Goal: Task Accomplishment & Management: Use online tool/utility

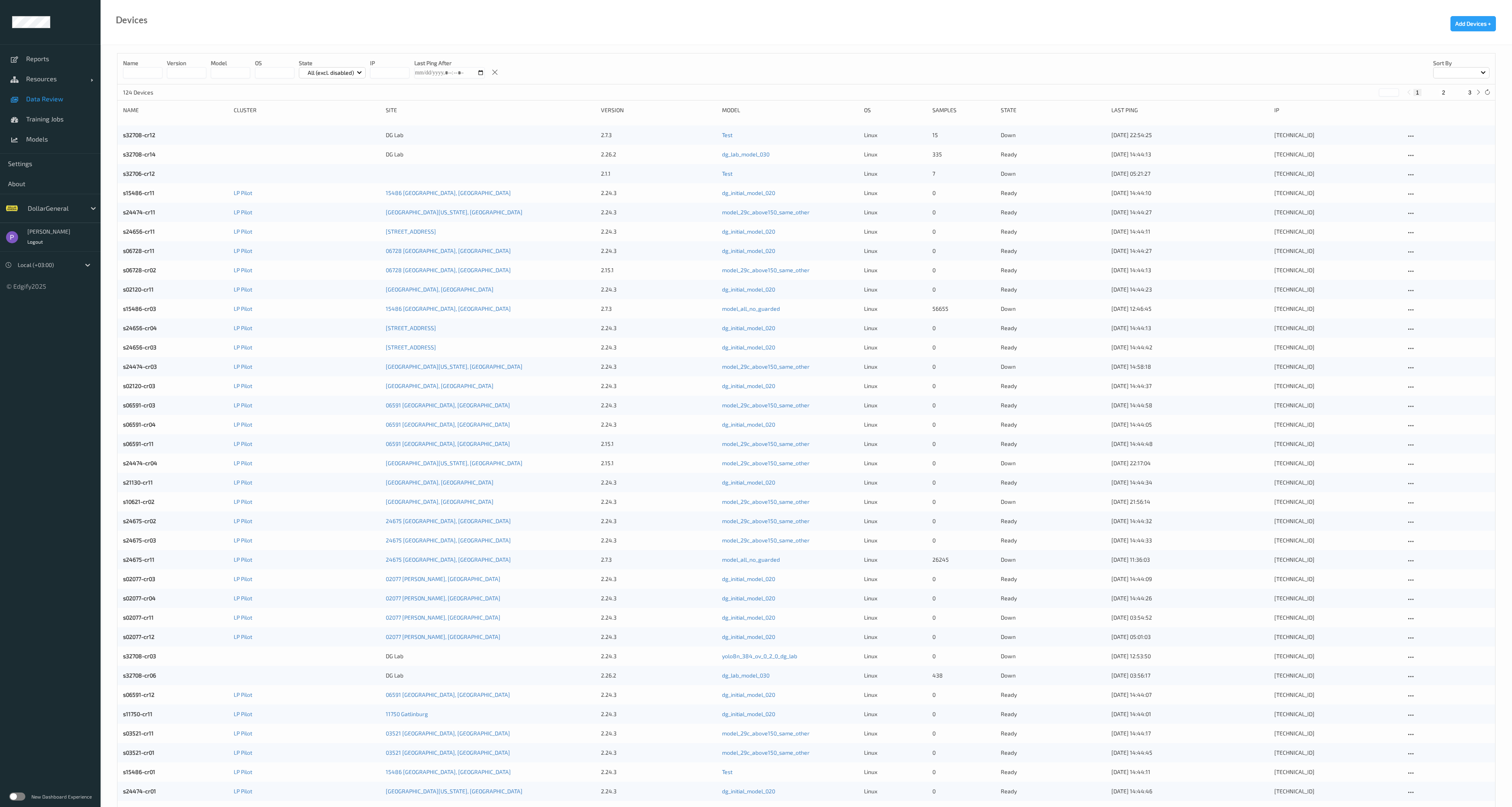
click at [46, 103] on link "Data Review" at bounding box center [50, 99] width 101 height 20
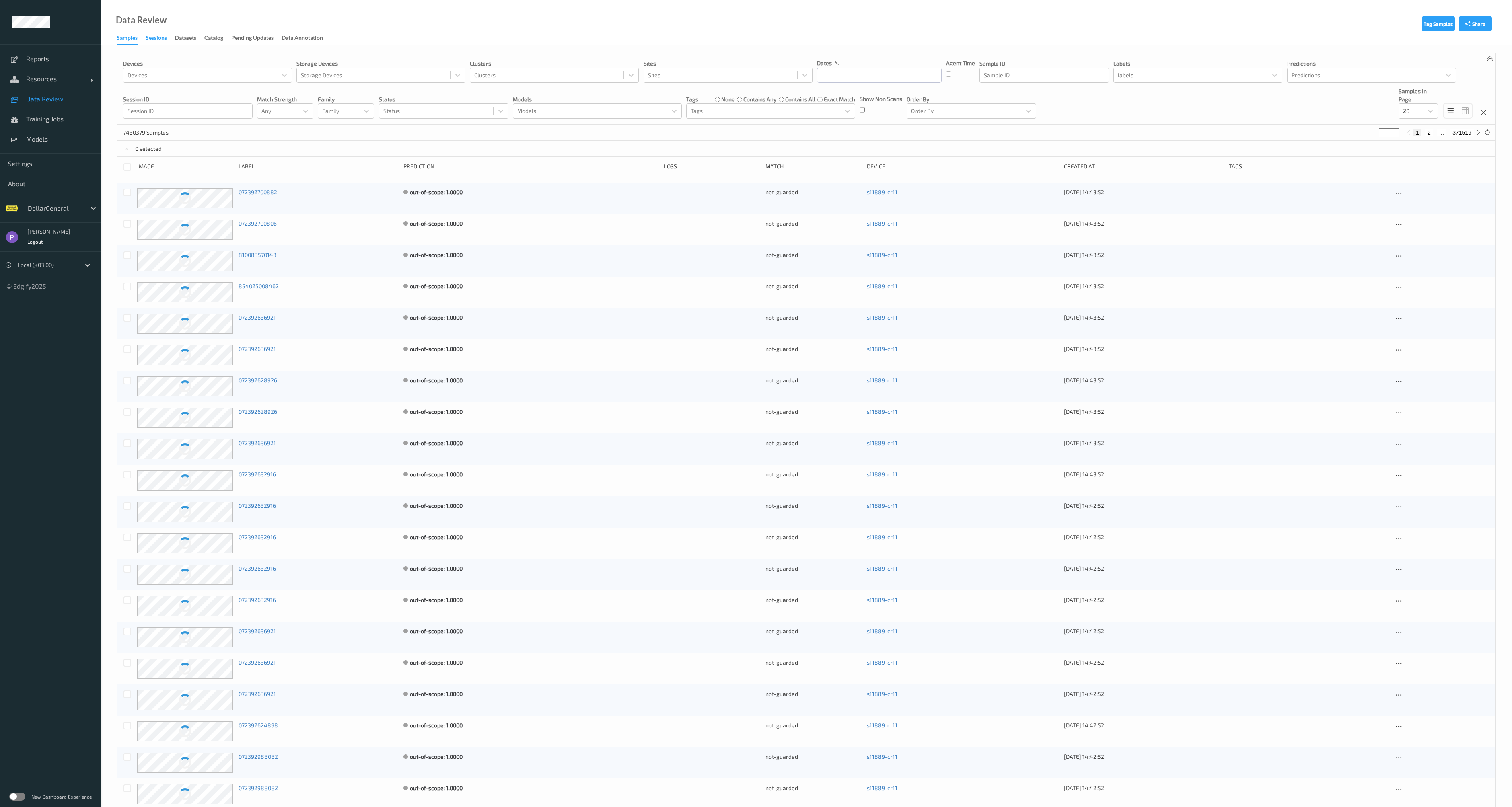
click at [161, 36] on div "Sessions" at bounding box center [156, 38] width 21 height 10
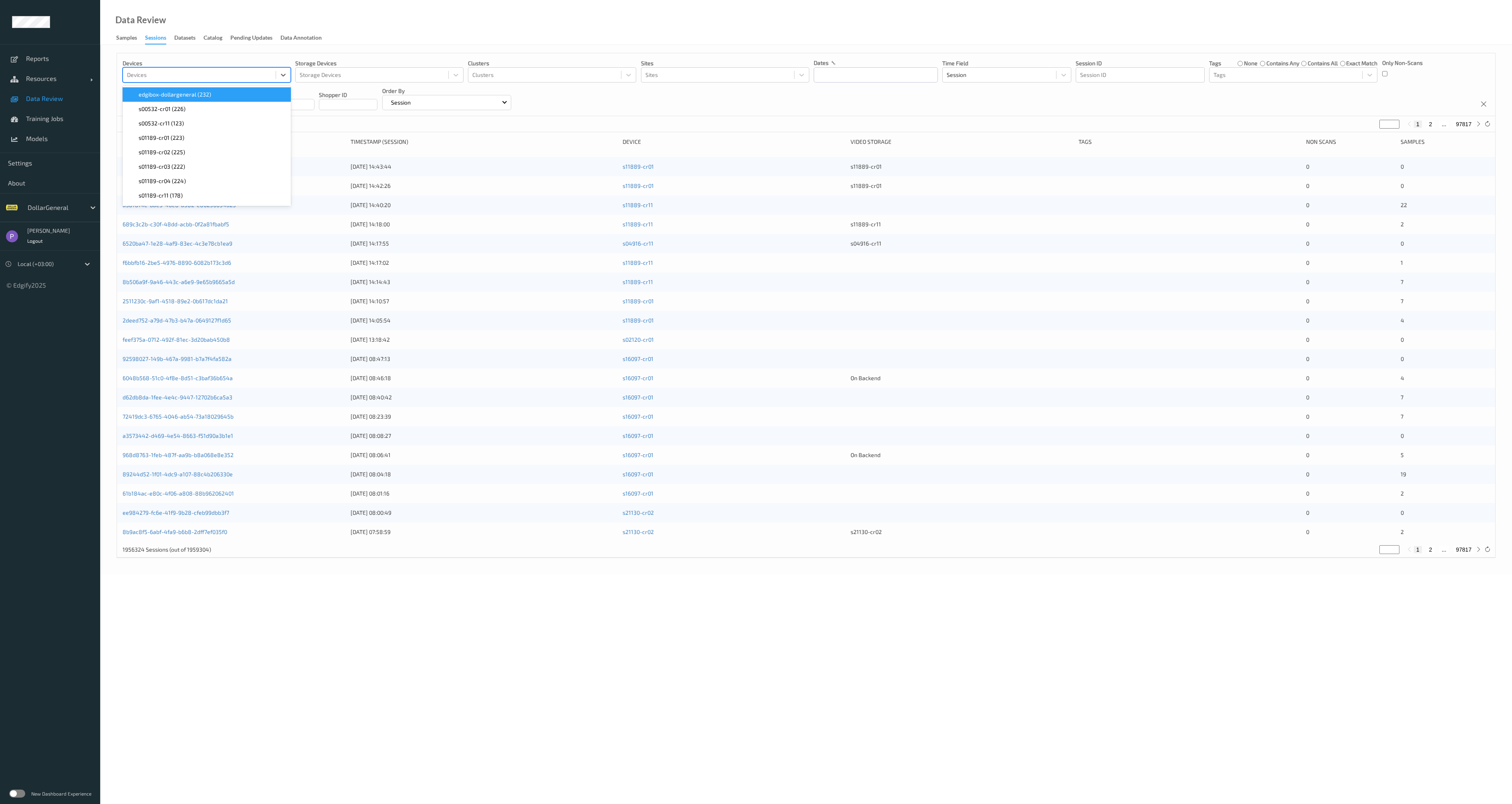
click at [164, 75] on div at bounding box center [199, 75] width 144 height 9
click at [1098, 71] on div at bounding box center [1140, 75] width 120 height 9
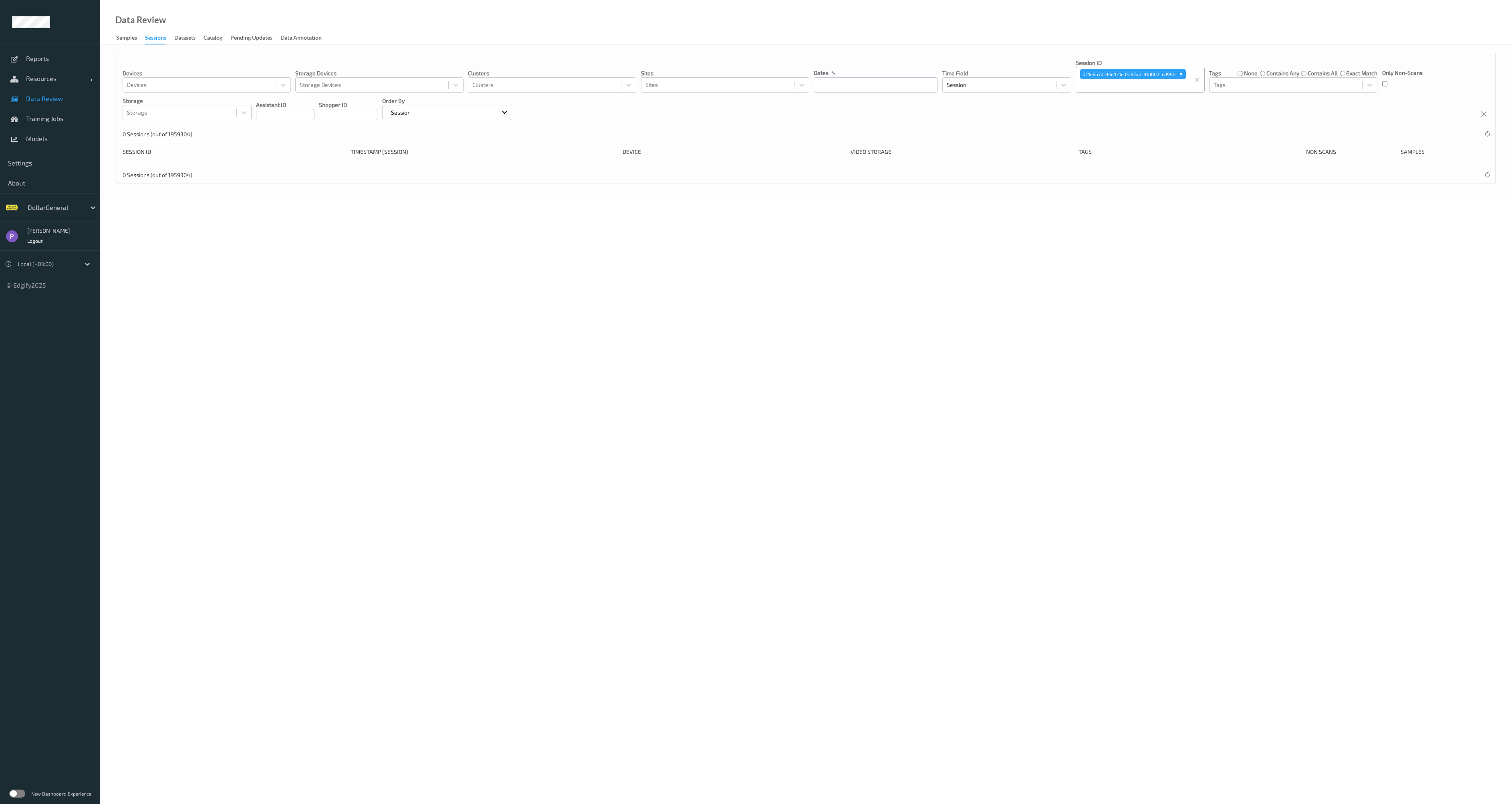
click at [16, 200] on div "DollarGeneral" at bounding box center [50, 207] width 100 height 29
click at [19, 204] on div "DollarGeneral" at bounding box center [50, 207] width 100 height 29
click at [23, 209] on div "DollarGeneral" at bounding box center [55, 208] width 62 height 13
click at [48, 254] on span "GiantEagle" at bounding box center [57, 256] width 32 height 8
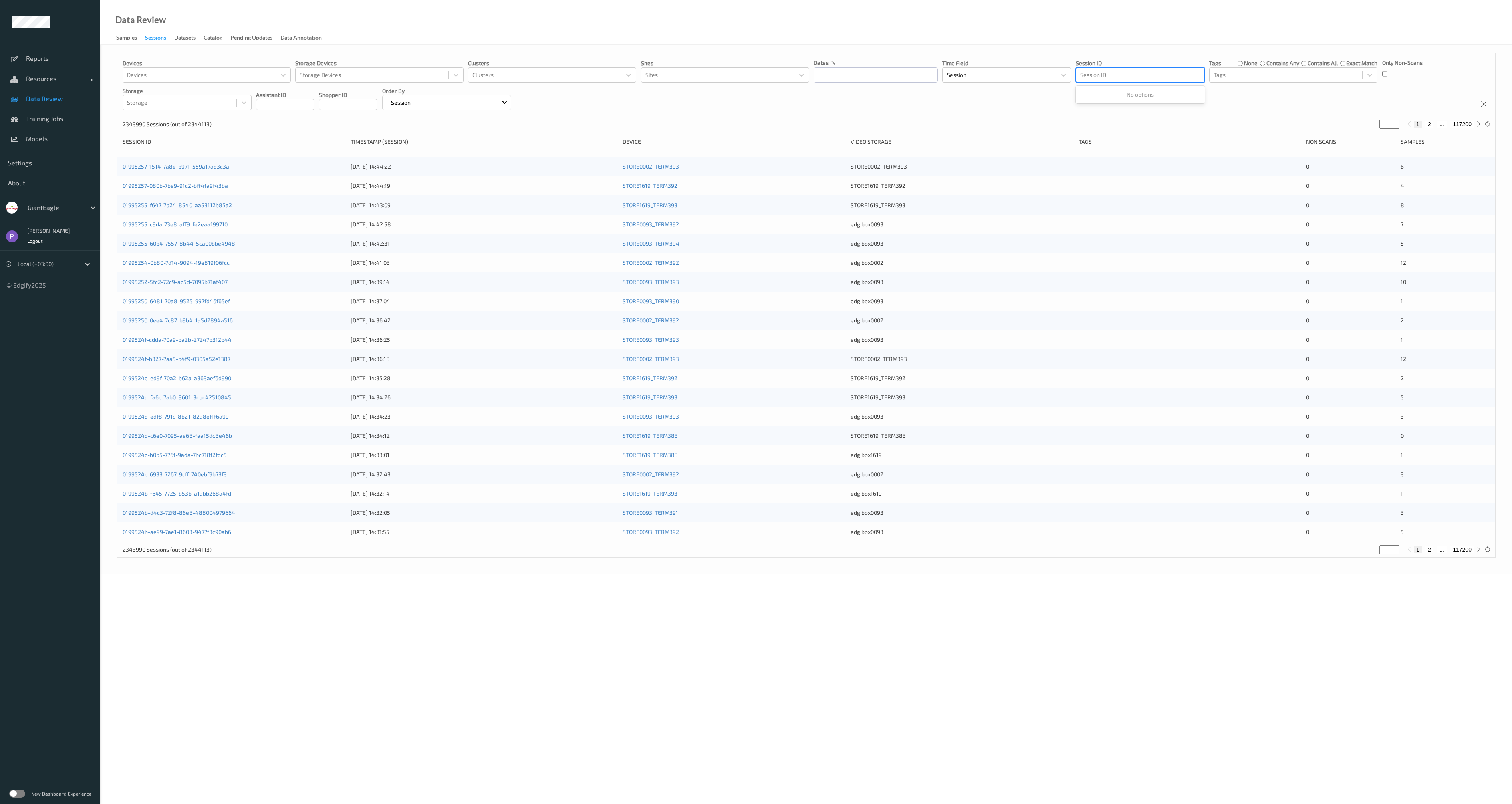
click at [1091, 79] on div at bounding box center [1140, 75] width 120 height 9
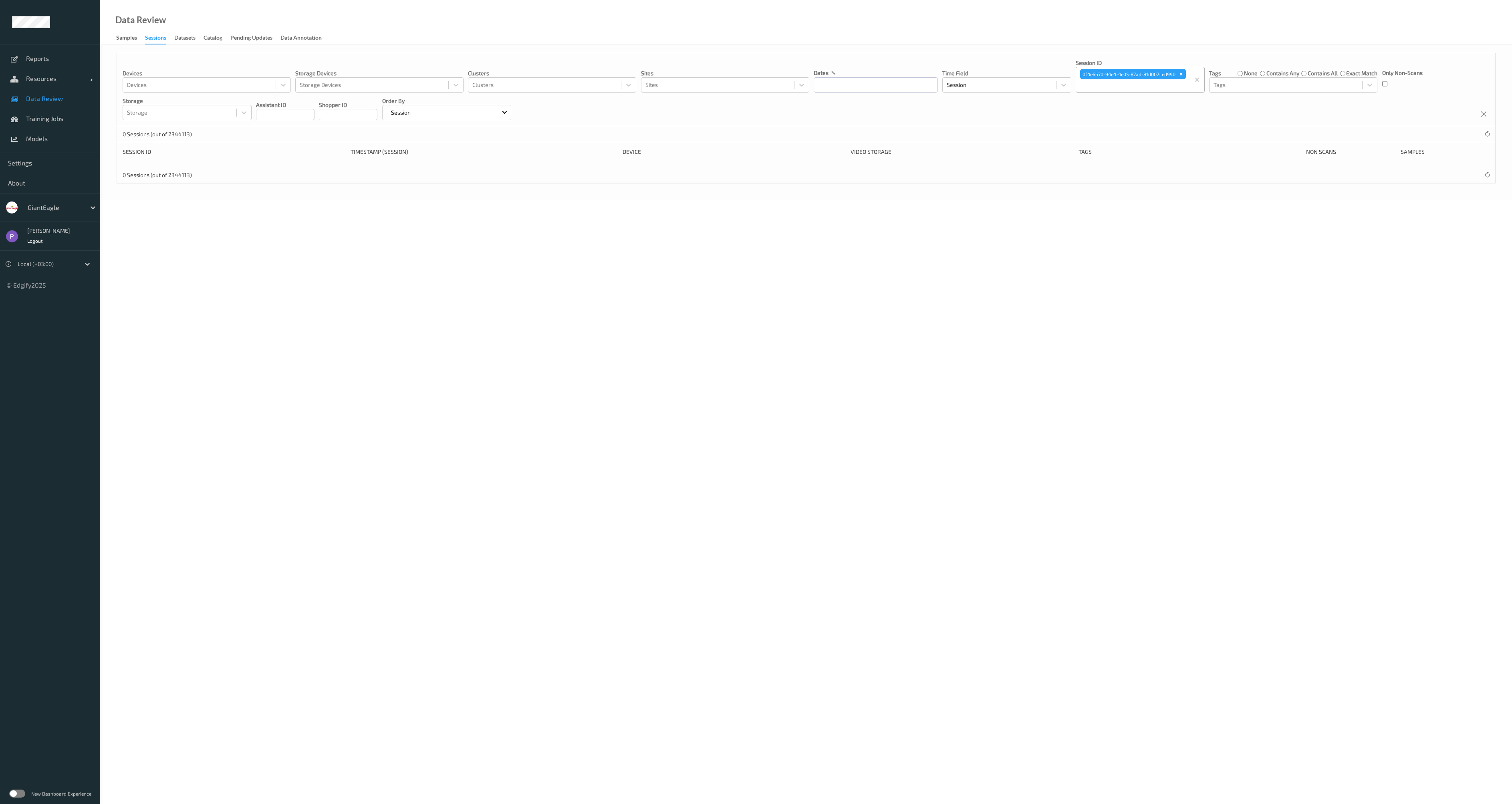
click at [238, 295] on body "Reports Resources Devices Clusters Sites Data Review Training Jobs Models Setti…" at bounding box center [756, 402] width 1512 height 804
click at [42, 214] on div "GiantEagle" at bounding box center [62, 208] width 76 height 15
click at [52, 232] on div "DollarGeneral" at bounding box center [62, 227] width 76 height 15
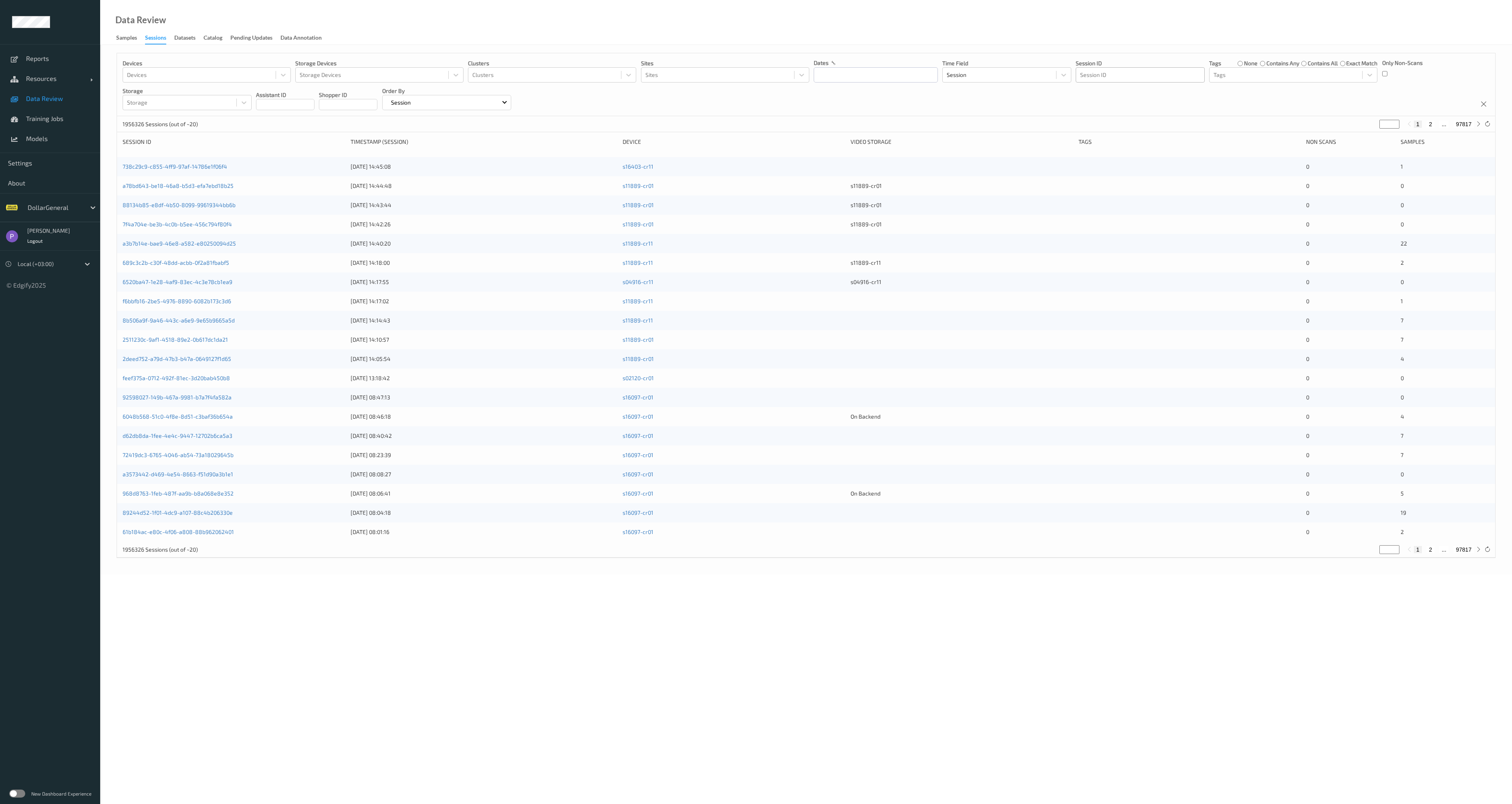
click at [1092, 76] on div at bounding box center [1140, 75] width 120 height 9
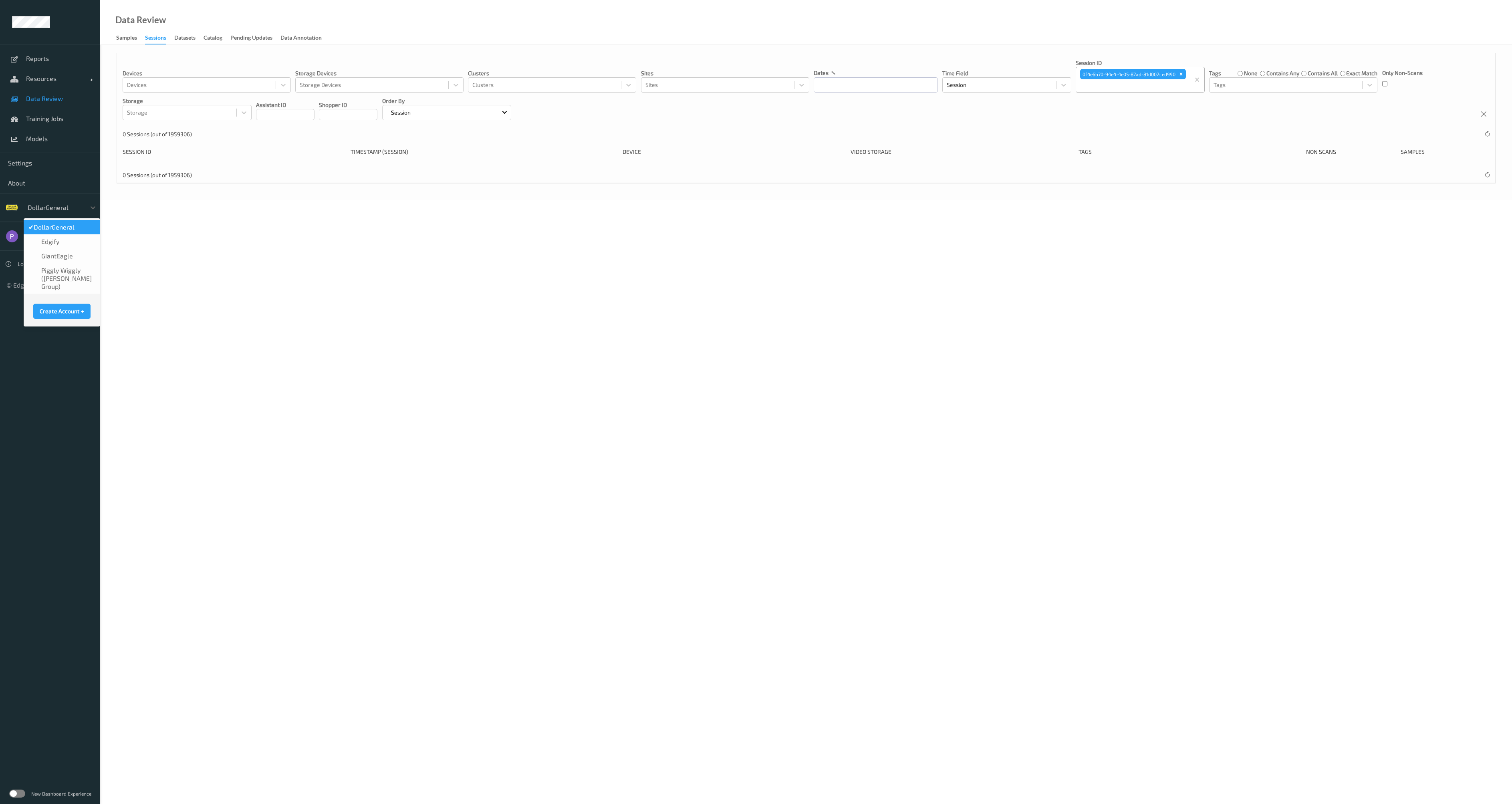
click at [72, 203] on div at bounding box center [55, 207] width 54 height 9
click at [1182, 73] on icon "Remove 0f4e6b70-94e4-4e05-87ad-81d002ced990" at bounding box center [1181, 74] width 6 height 6
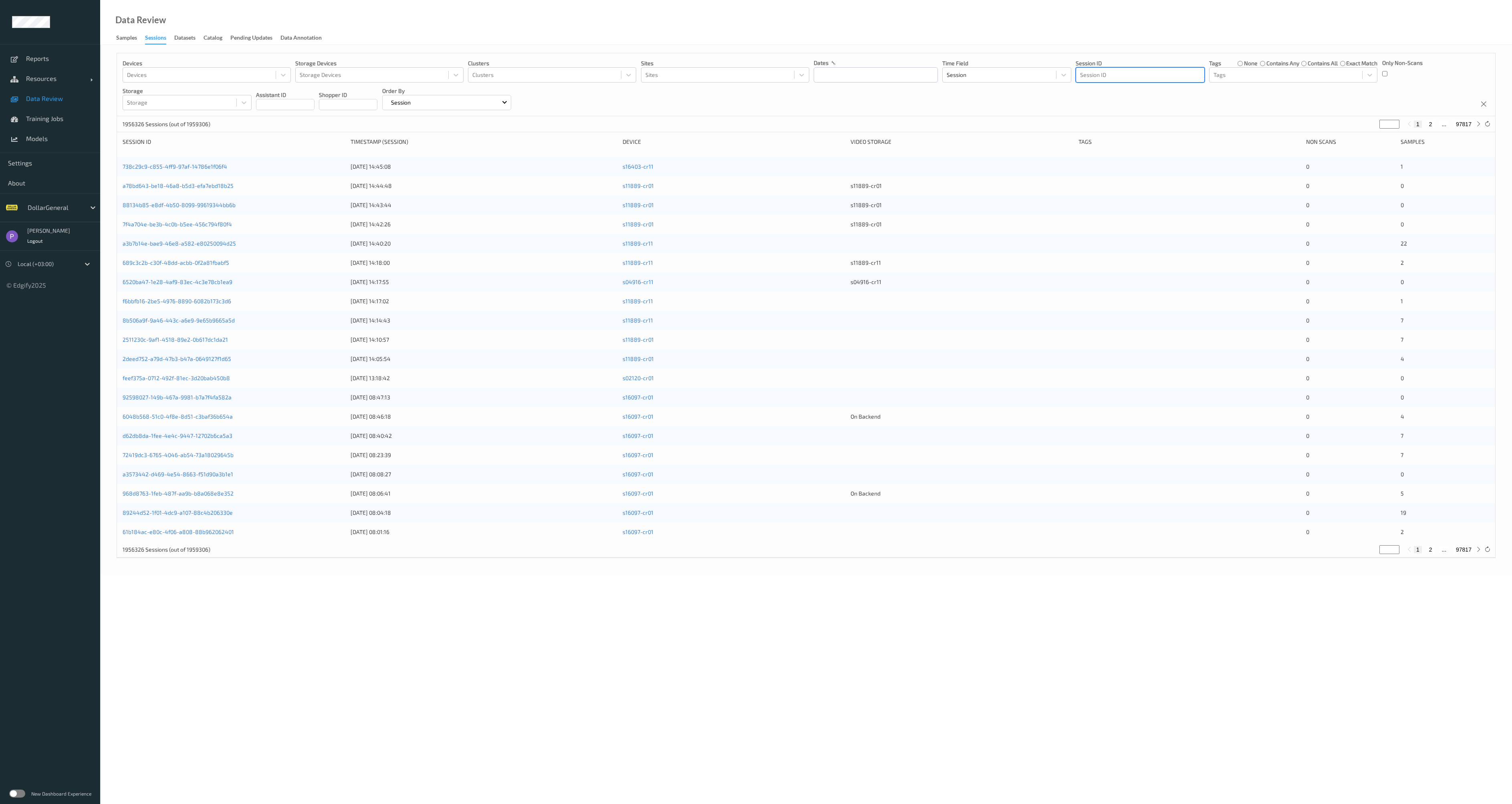
click at [1165, 74] on div at bounding box center [1140, 75] width 120 height 9
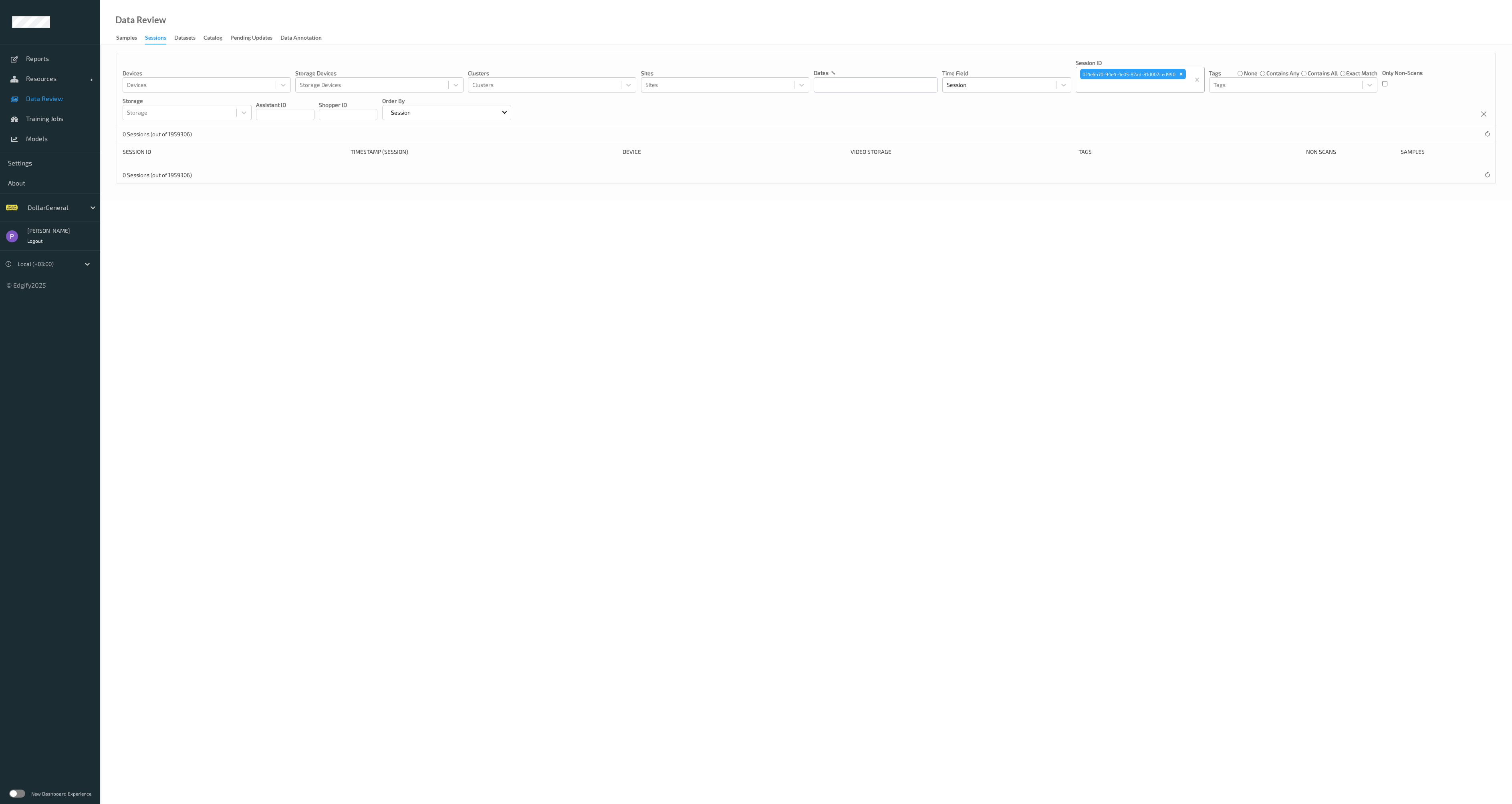
click at [48, 97] on span "Data Review" at bounding box center [59, 99] width 66 height 8
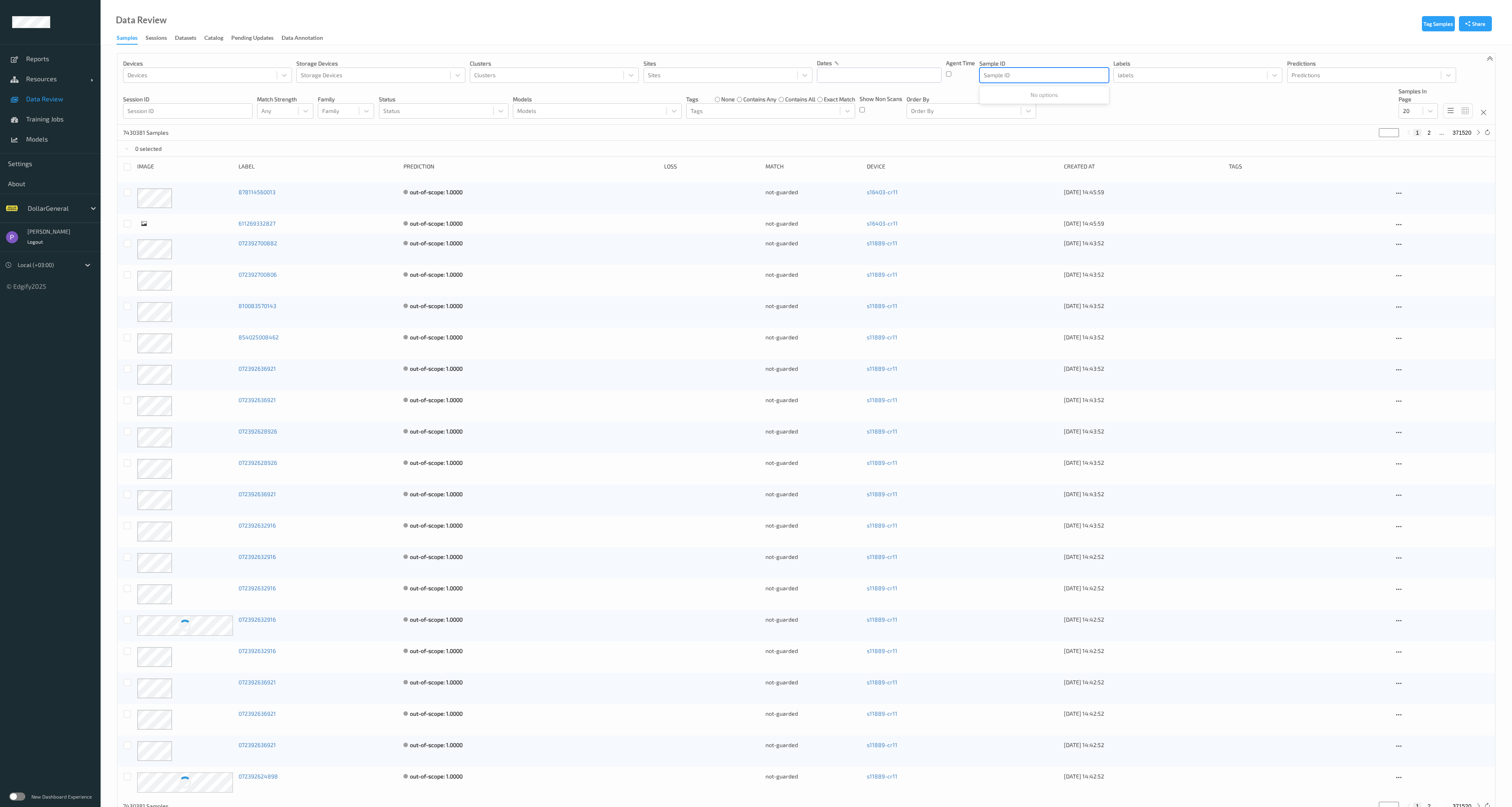
click at [1014, 79] on div at bounding box center [1044, 75] width 121 height 9
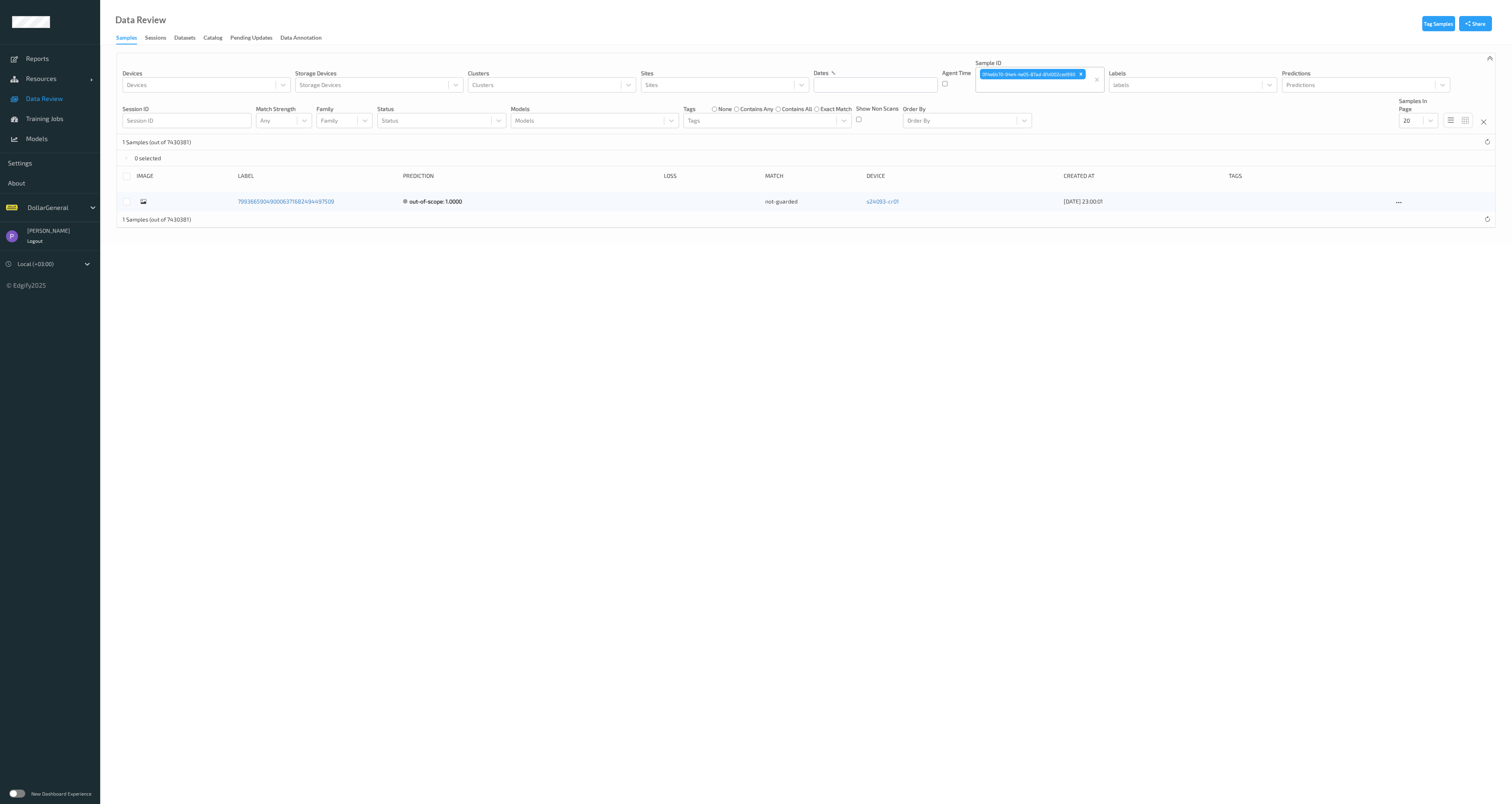
click at [147, 199] on div at bounding box center [184, 202] width 96 height 8
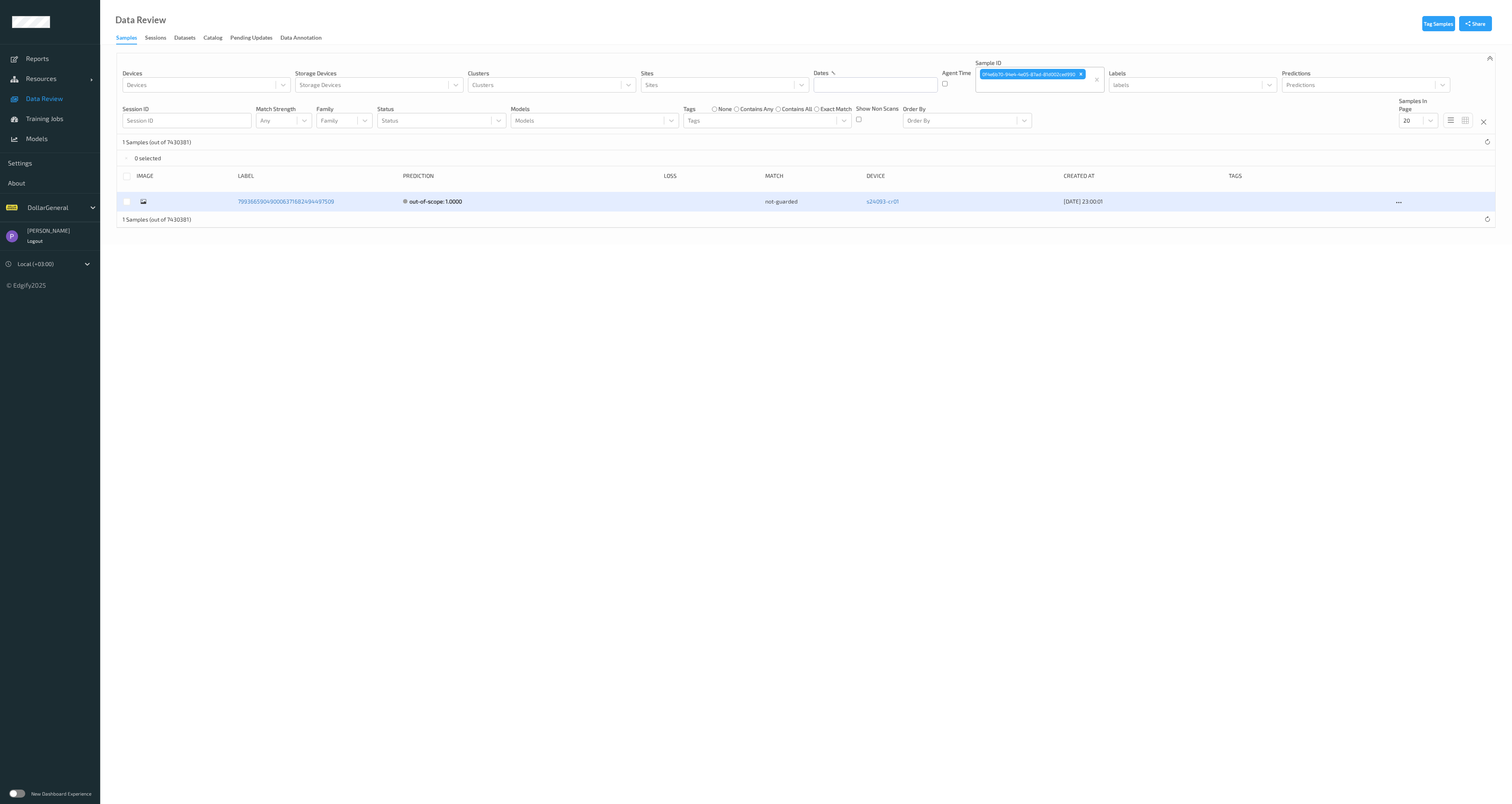
click at [137, 201] on div at bounding box center [184, 202] width 96 height 8
click at [144, 201] on icon at bounding box center [144, 201] width 6 height 7
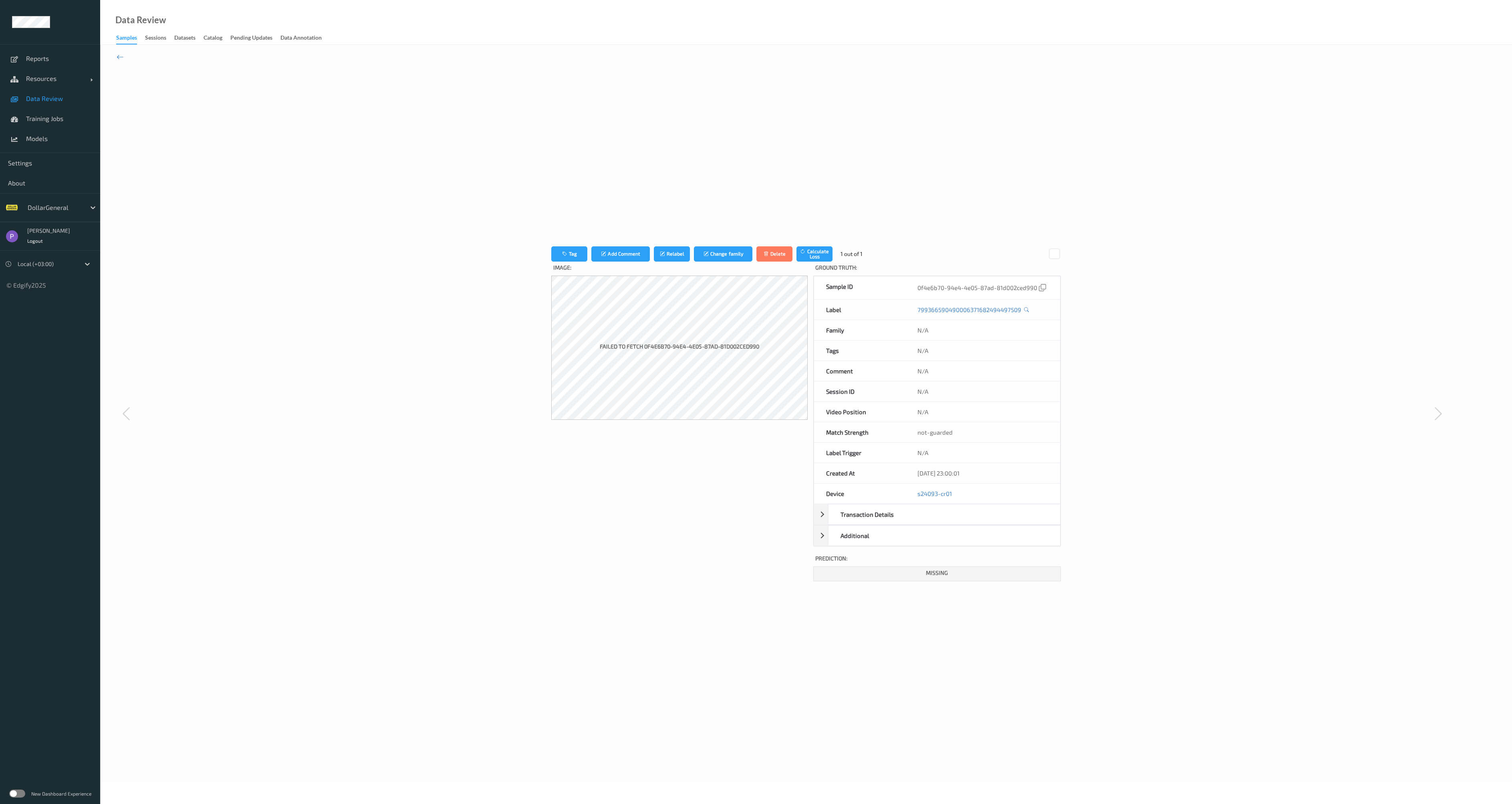
click at [55, 100] on span "Data Review" at bounding box center [59, 99] width 66 height 8
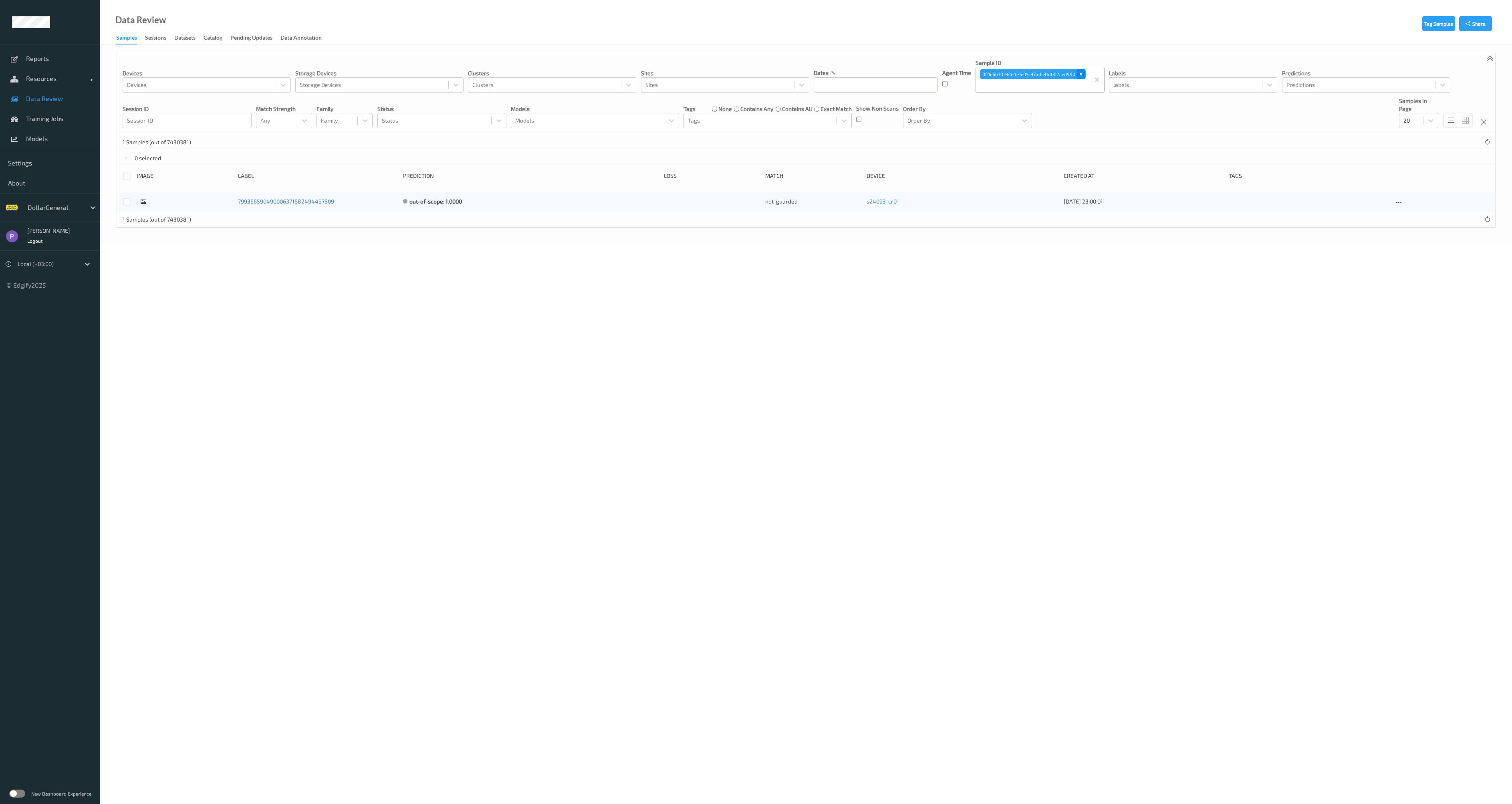
click at [1078, 76] on icon "Remove 0f4e6b70-94e4-4e05-87ad-81d002ced990" at bounding box center [1081, 74] width 6 height 6
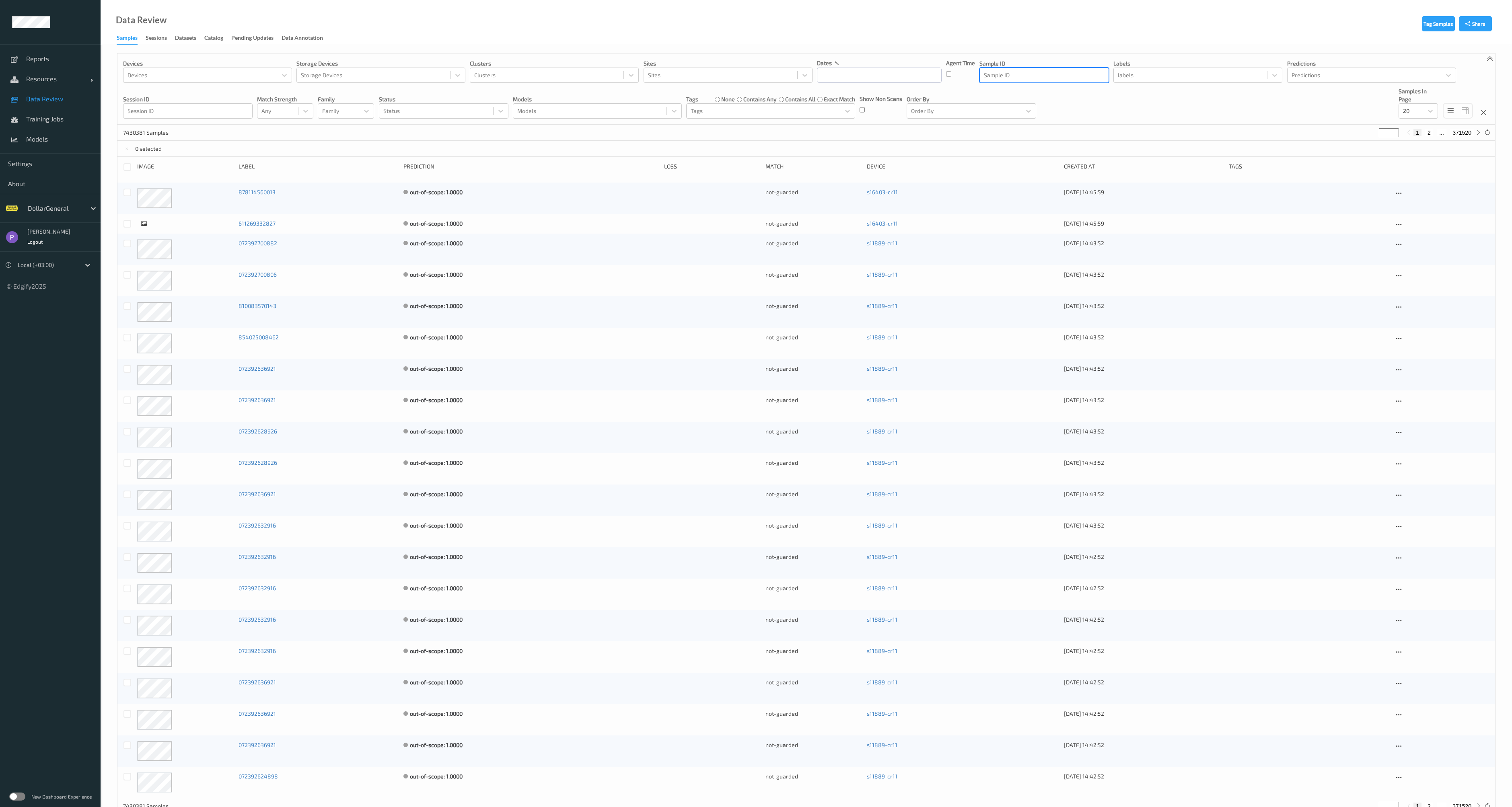
click at [1039, 83] on div "Devices Devices Storage Devices Storage Devices Clusters Clusters Sites Sites d…" at bounding box center [806, 89] width 1378 height 71
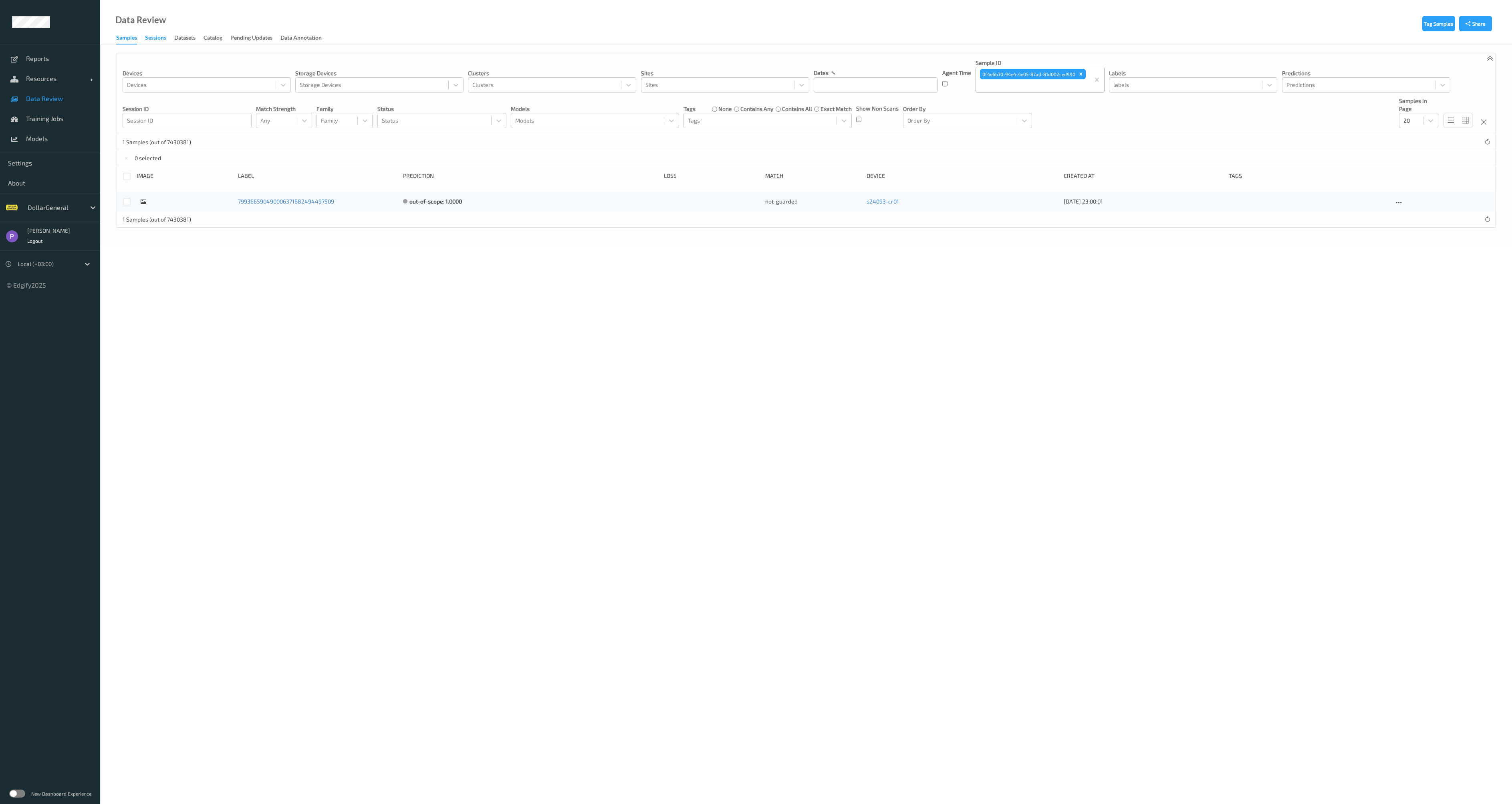
click at [166, 40] on div "Sessions" at bounding box center [156, 38] width 21 height 10
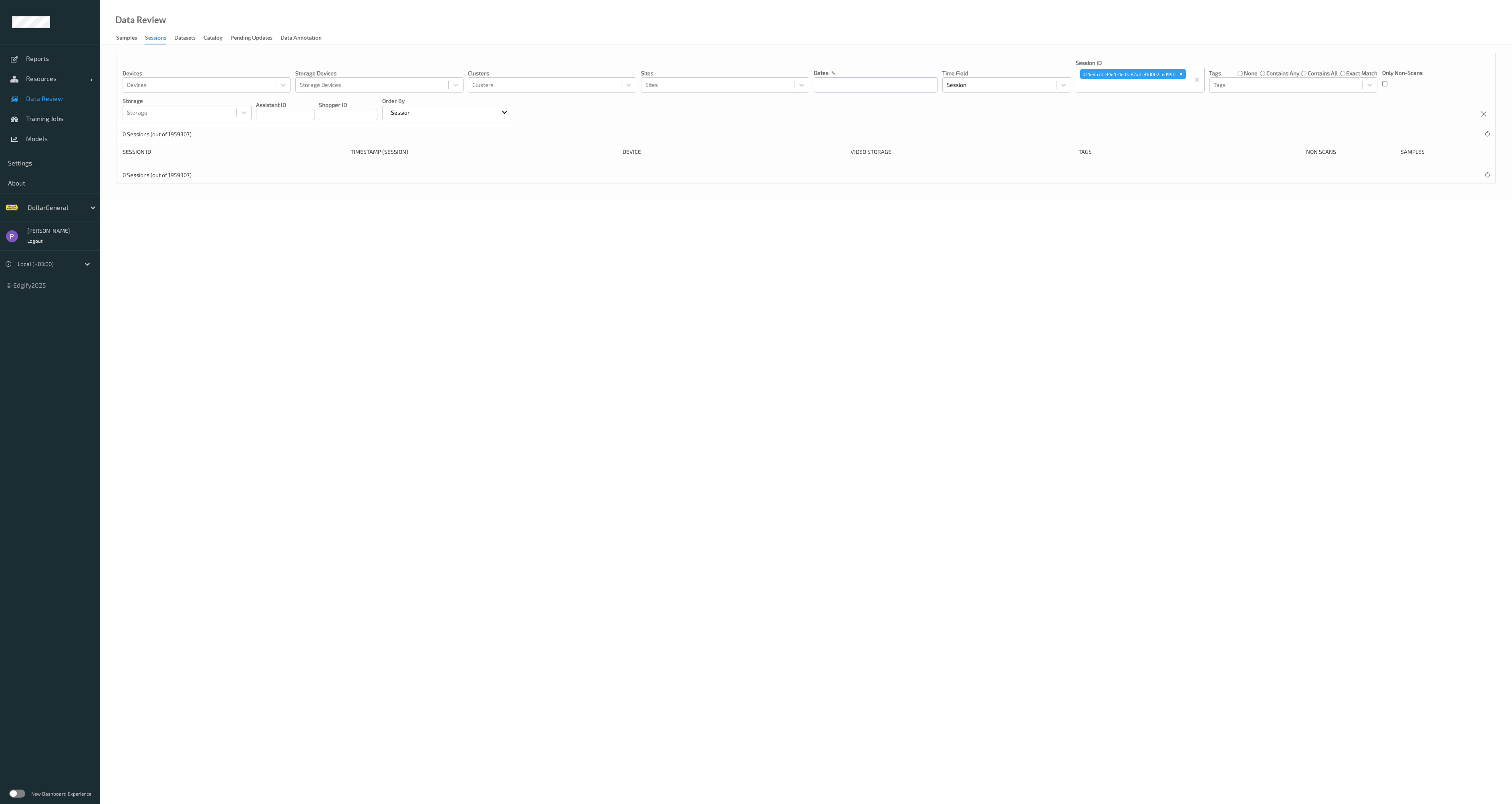
click at [163, 34] on div "Sessions" at bounding box center [156, 39] width 21 height 11
click at [1177, 74] on div "Remove 0f4e6b70-94e4-4e05-87ad-81d002ced990" at bounding box center [1181, 74] width 9 height 11
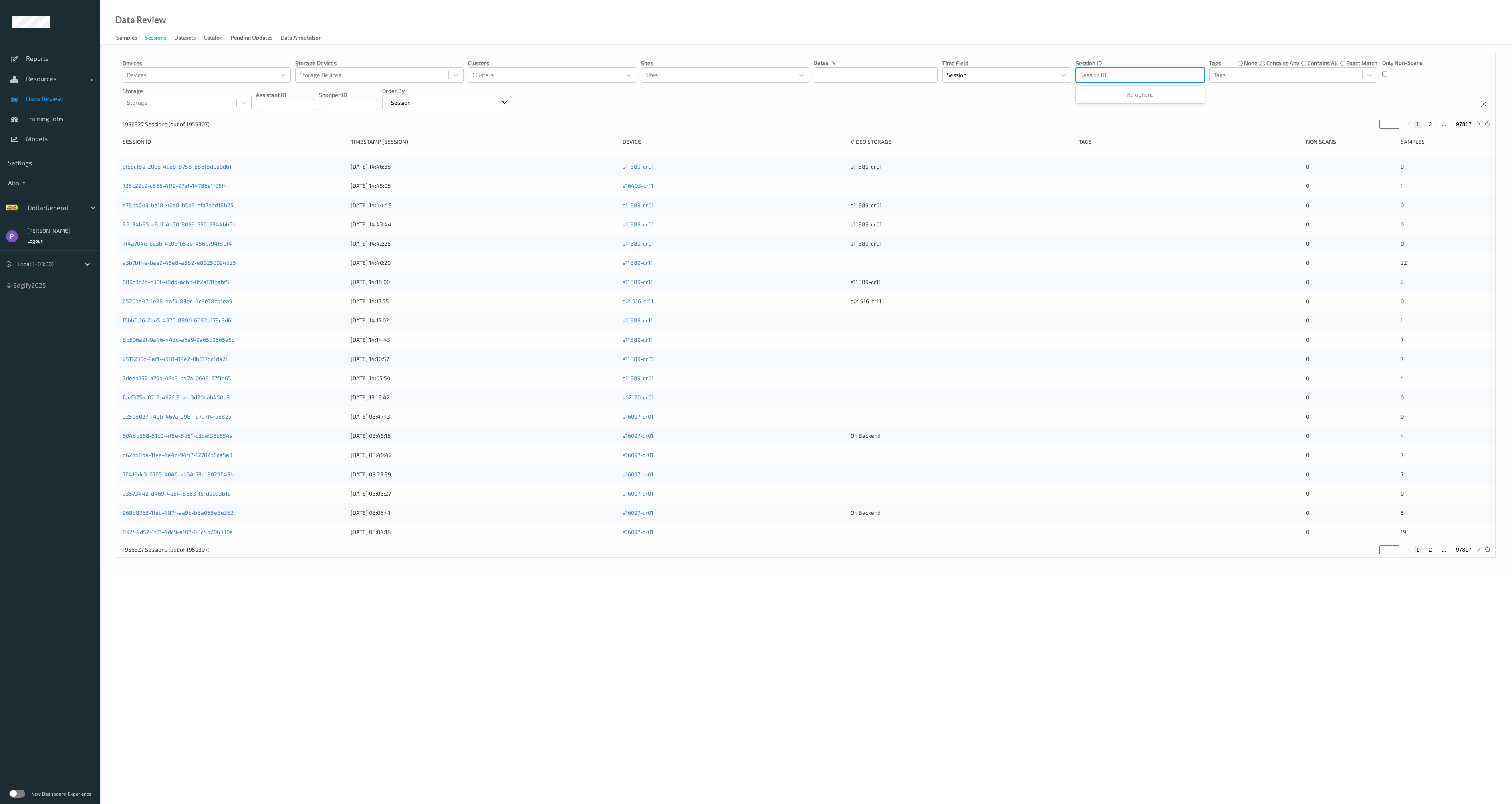
click at [1148, 76] on div at bounding box center [1140, 75] width 120 height 9
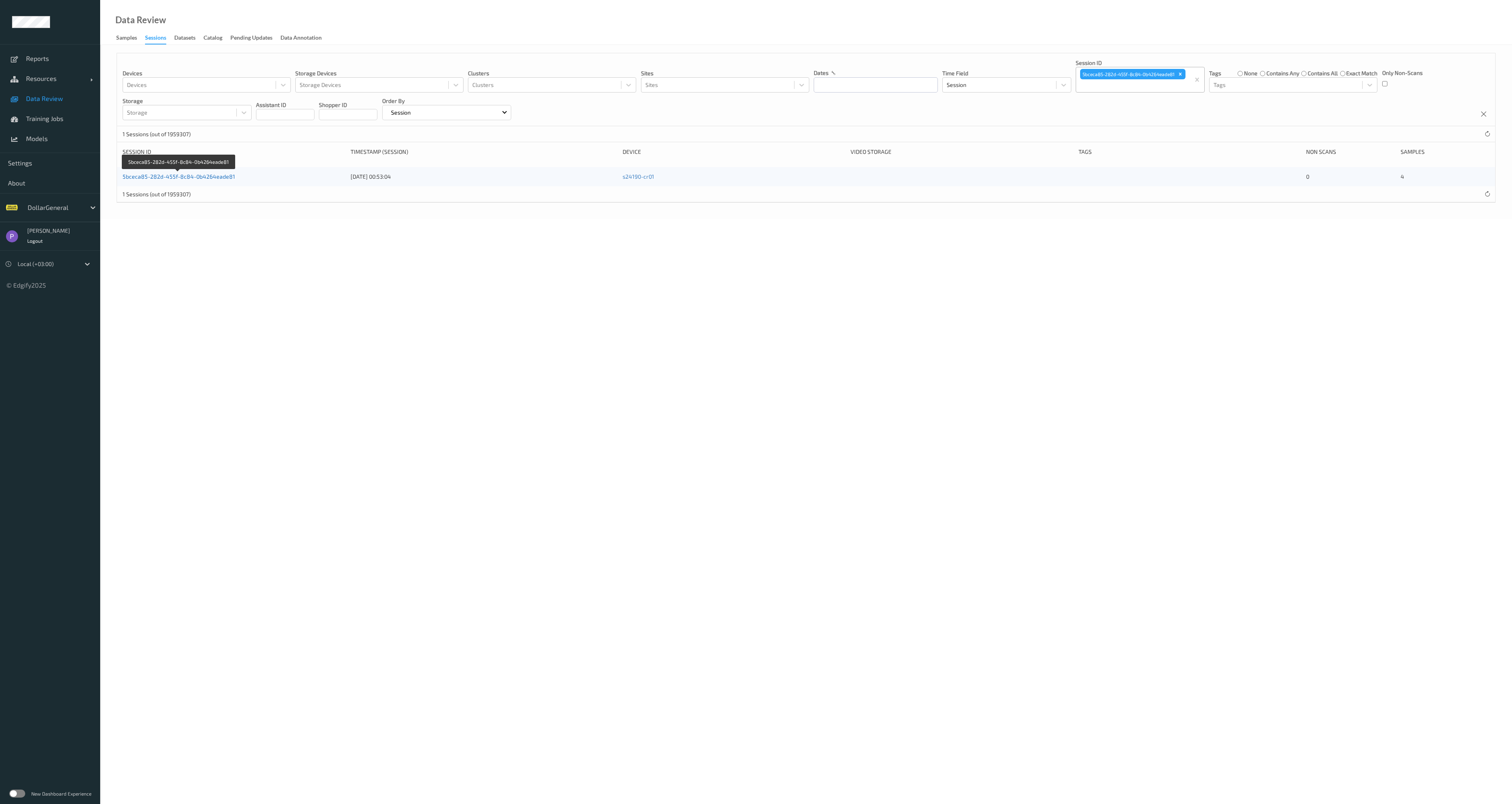
click at [144, 176] on link "5bceca85-282d-455f-8c84-0b4264eade81" at bounding box center [179, 177] width 113 height 7
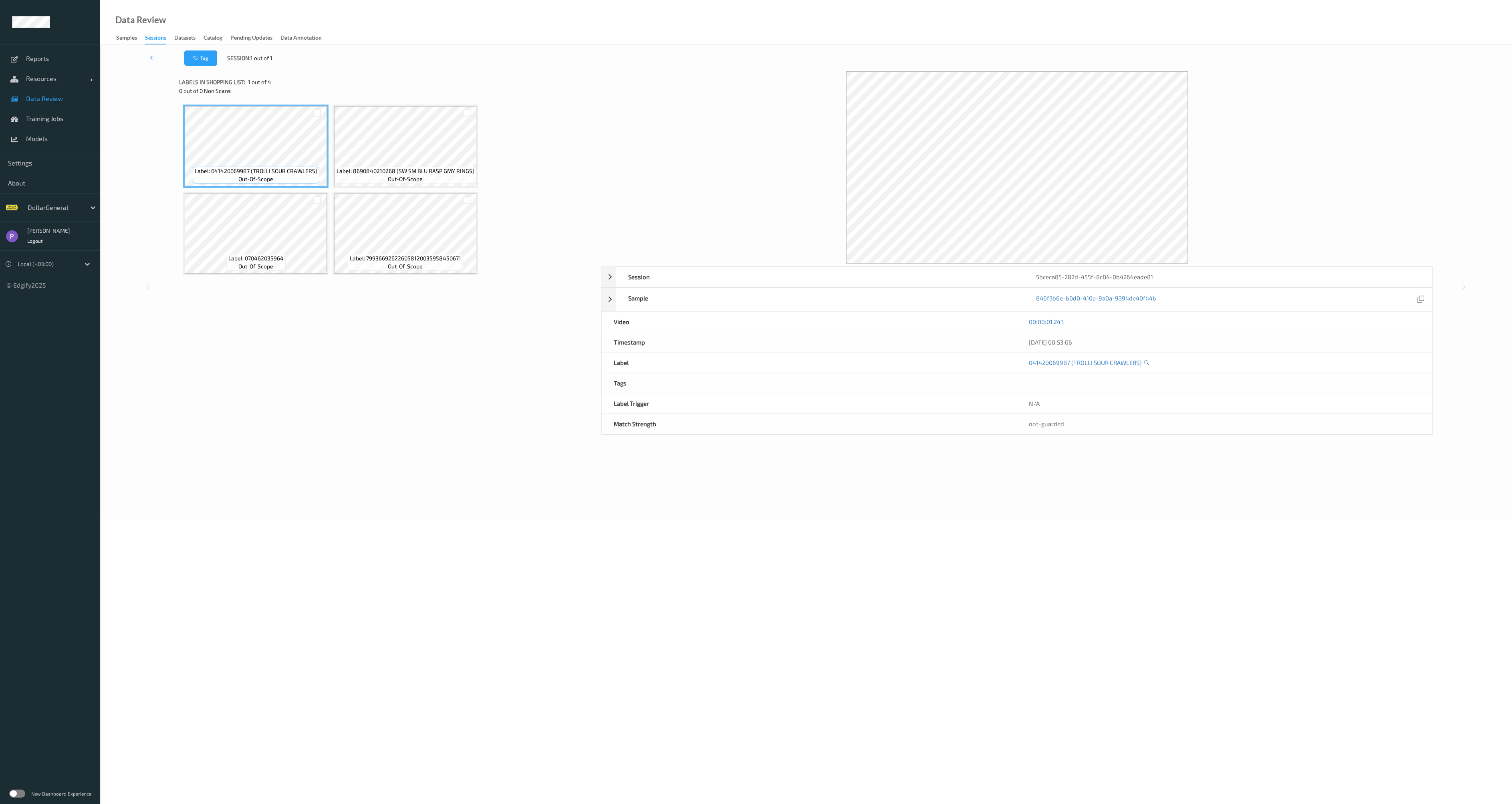
click at [16, 792] on label at bounding box center [17, 793] width 16 height 8
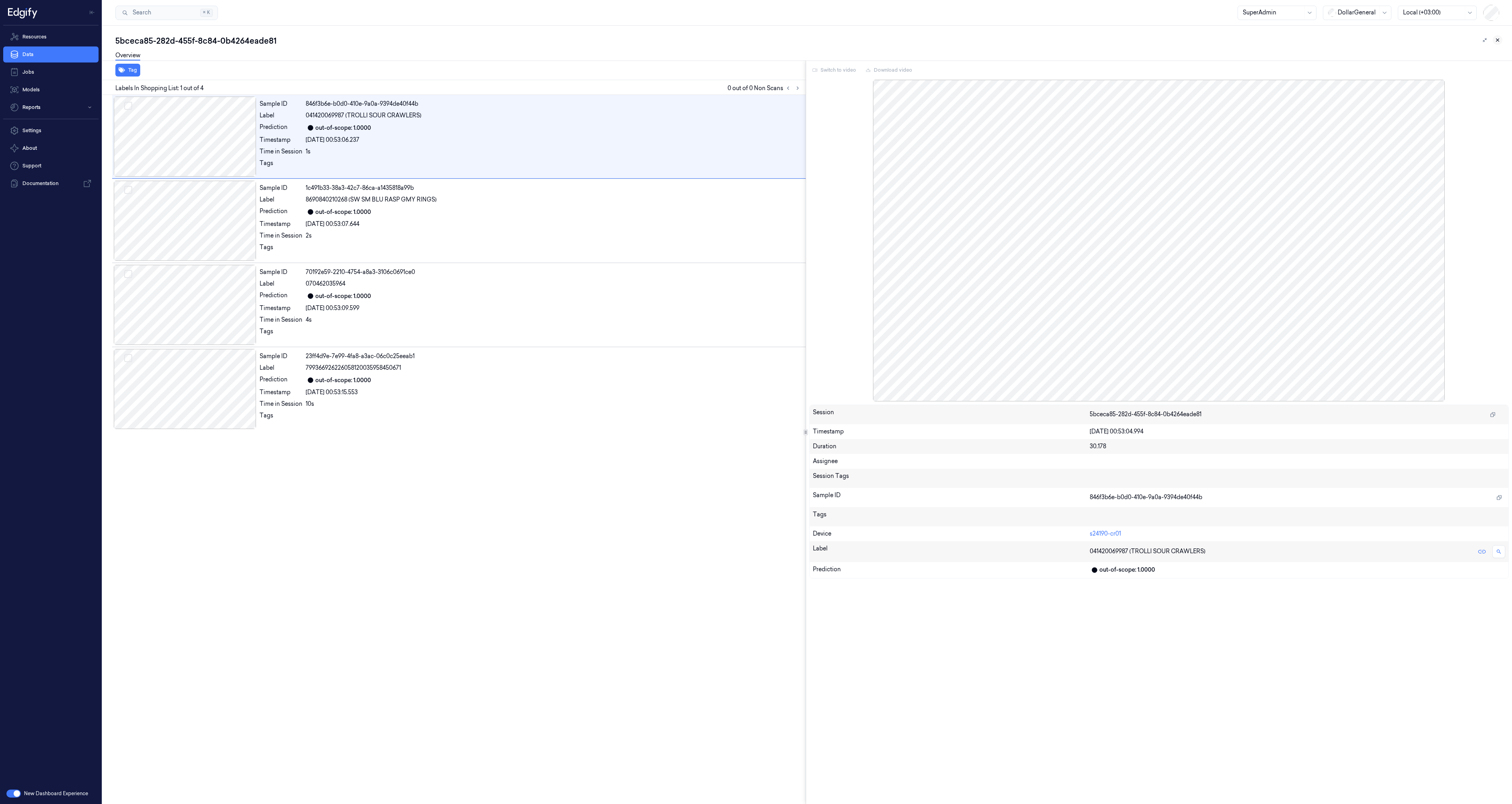
click at [1494, 41] on button at bounding box center [1497, 40] width 9 height 9
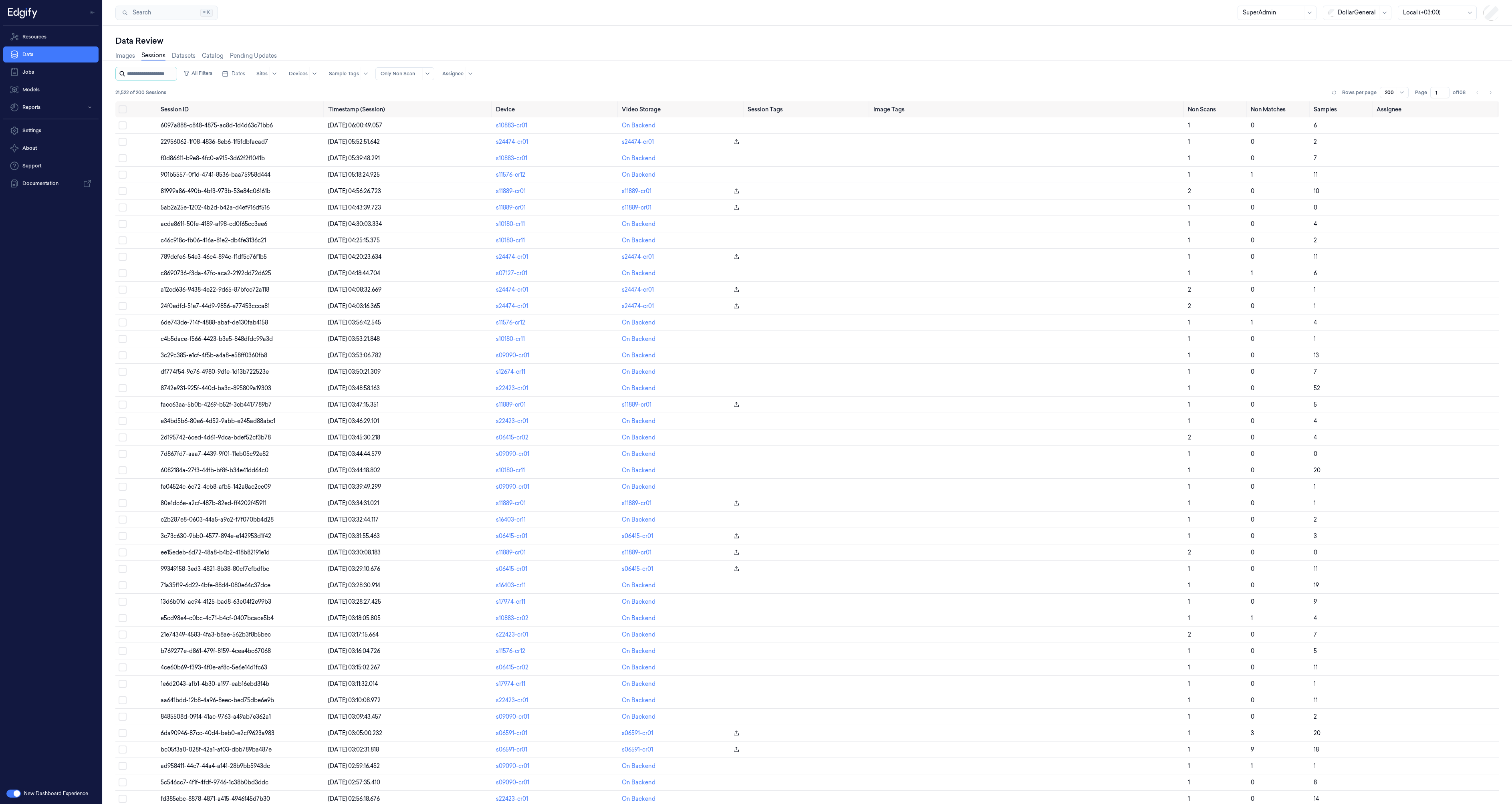
click at [156, 74] on input "string" at bounding box center [151, 74] width 48 height 13
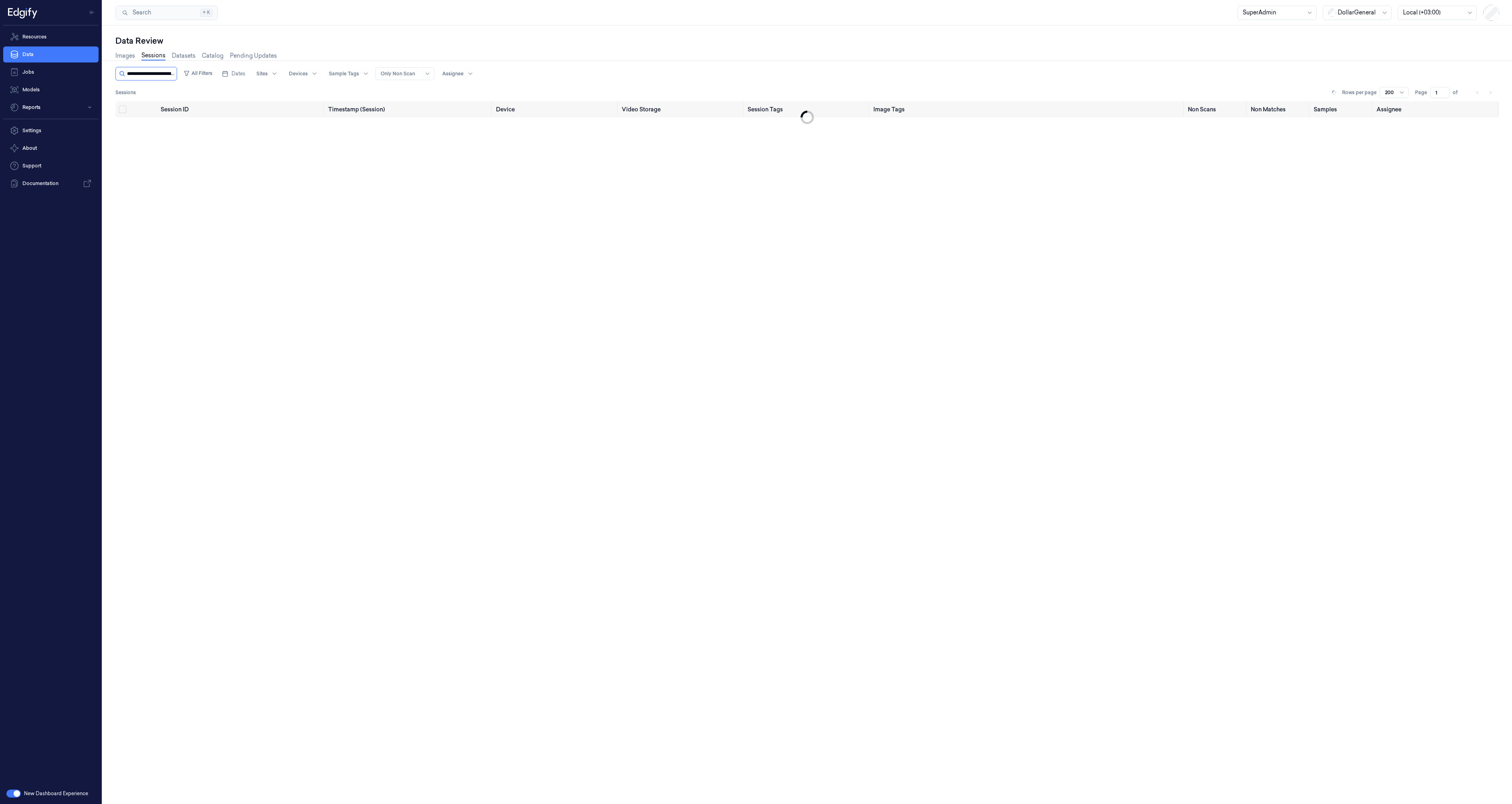
scroll to position [0, 35]
type input "**********"
click at [420, 73] on div at bounding box center [414, 73] width 40 height 7
click at [419, 113] on div "Ignore" at bounding box center [428, 117] width 70 height 8
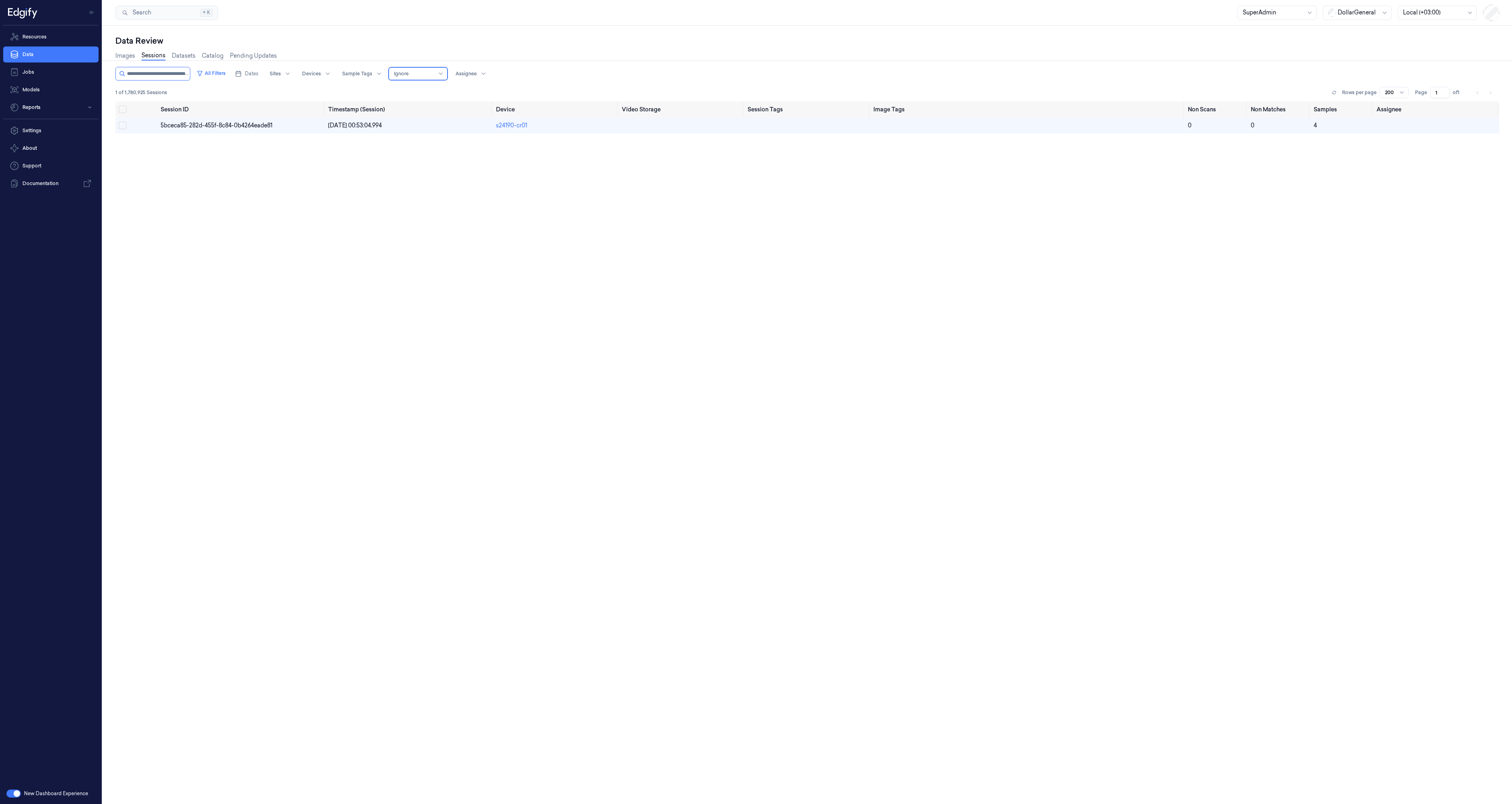
click at [321, 254] on div "Session ID Timestamp (Session) Device Video Storage Session Tags Image Tags Non…" at bounding box center [808, 470] width 1384 height 737
click at [436, 71] on div at bounding box center [440, 73] width 10 height 12
click at [428, 87] on div "Only Non Scan" at bounding box center [413, 90] width 41 height 8
click at [406, 72] on div at bounding box center [414, 73] width 40 height 7
